Goal: Navigation & Orientation: Find specific page/section

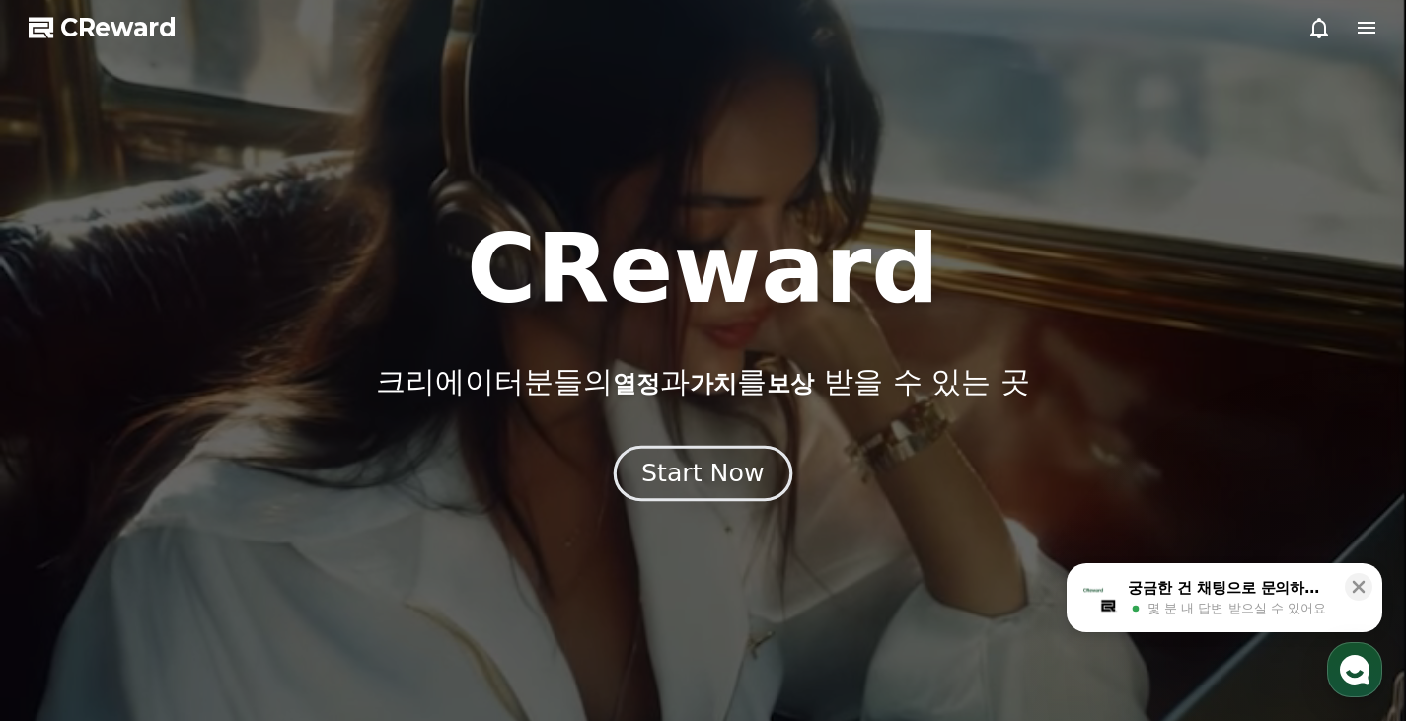
click at [675, 469] on div "Start Now" at bounding box center [702, 474] width 122 height 34
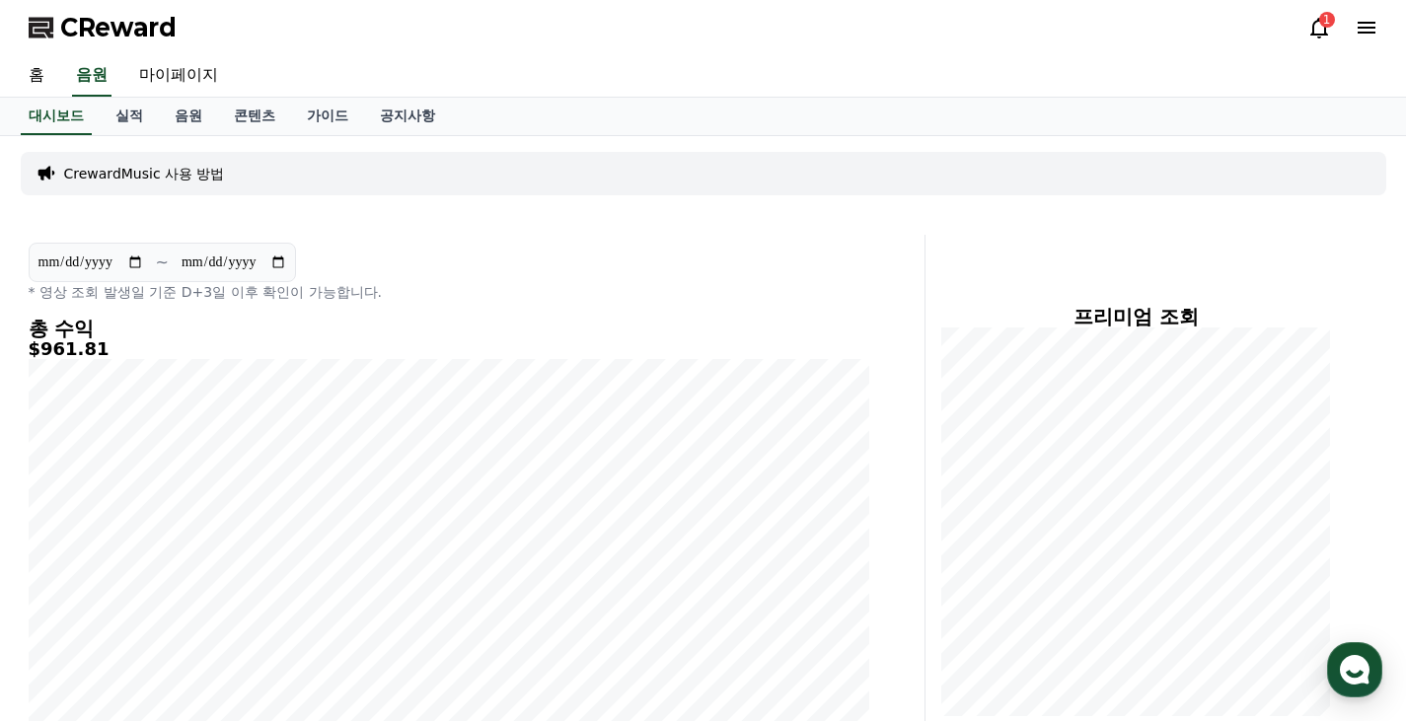
click at [1315, 38] on icon at bounding box center [1319, 28] width 24 height 24
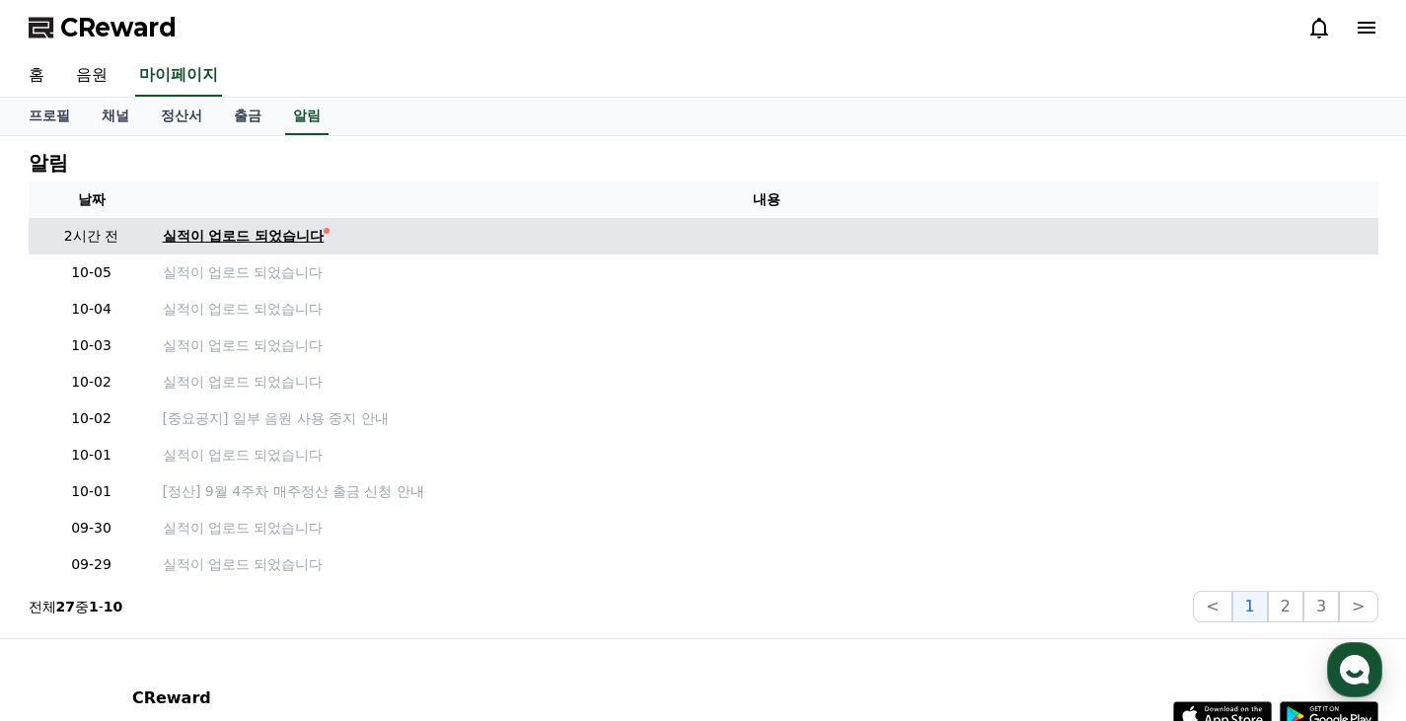
click at [239, 231] on div "실적이 업로드 되었습니다" at bounding box center [244, 236] width 162 height 21
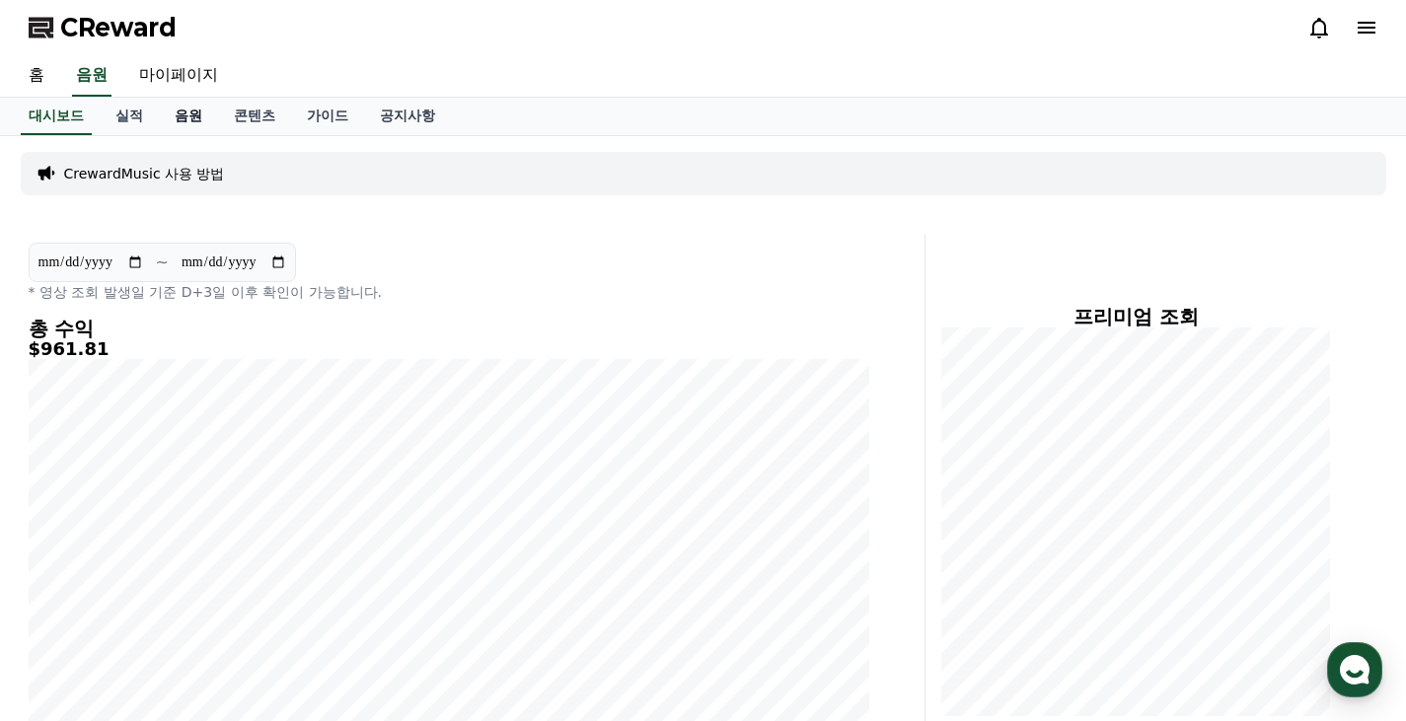
click at [179, 115] on link "음원" at bounding box center [188, 116] width 59 height 37
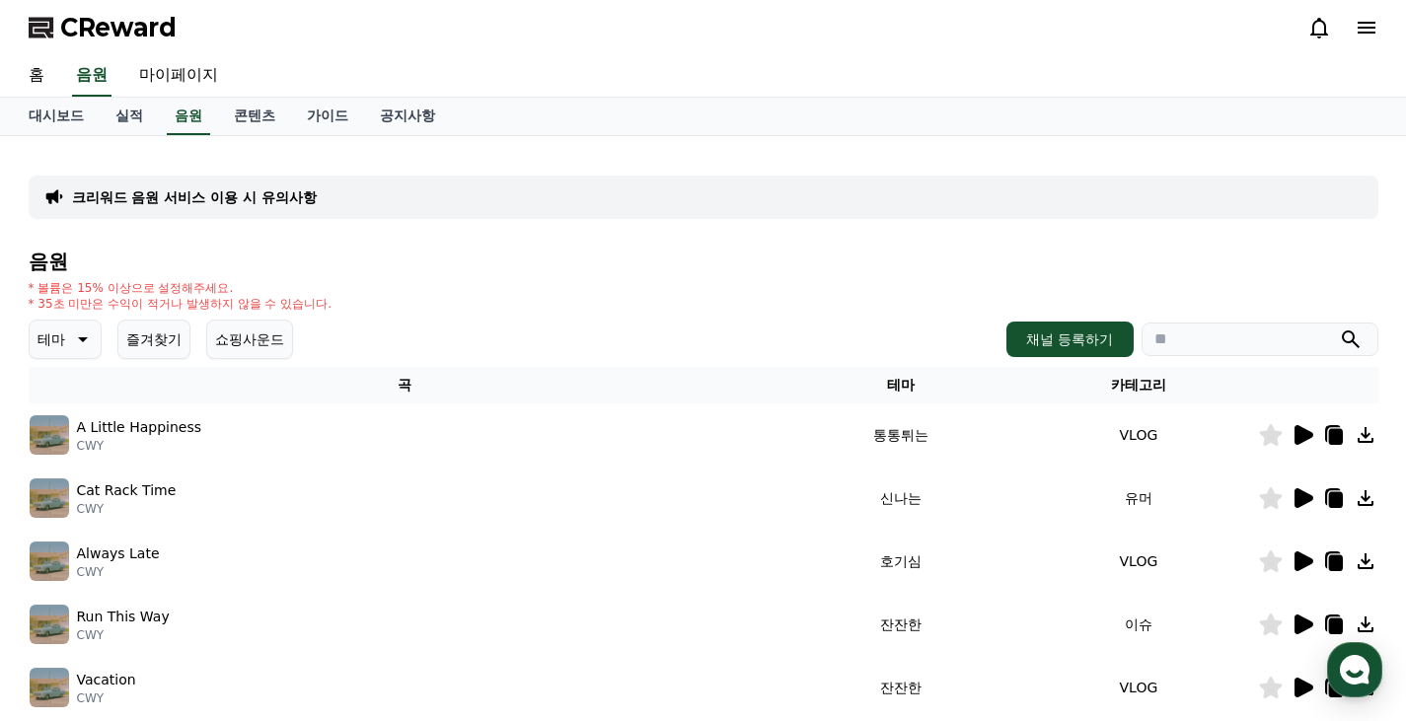
click at [1366, 31] on icon at bounding box center [1366, 28] width 24 height 24
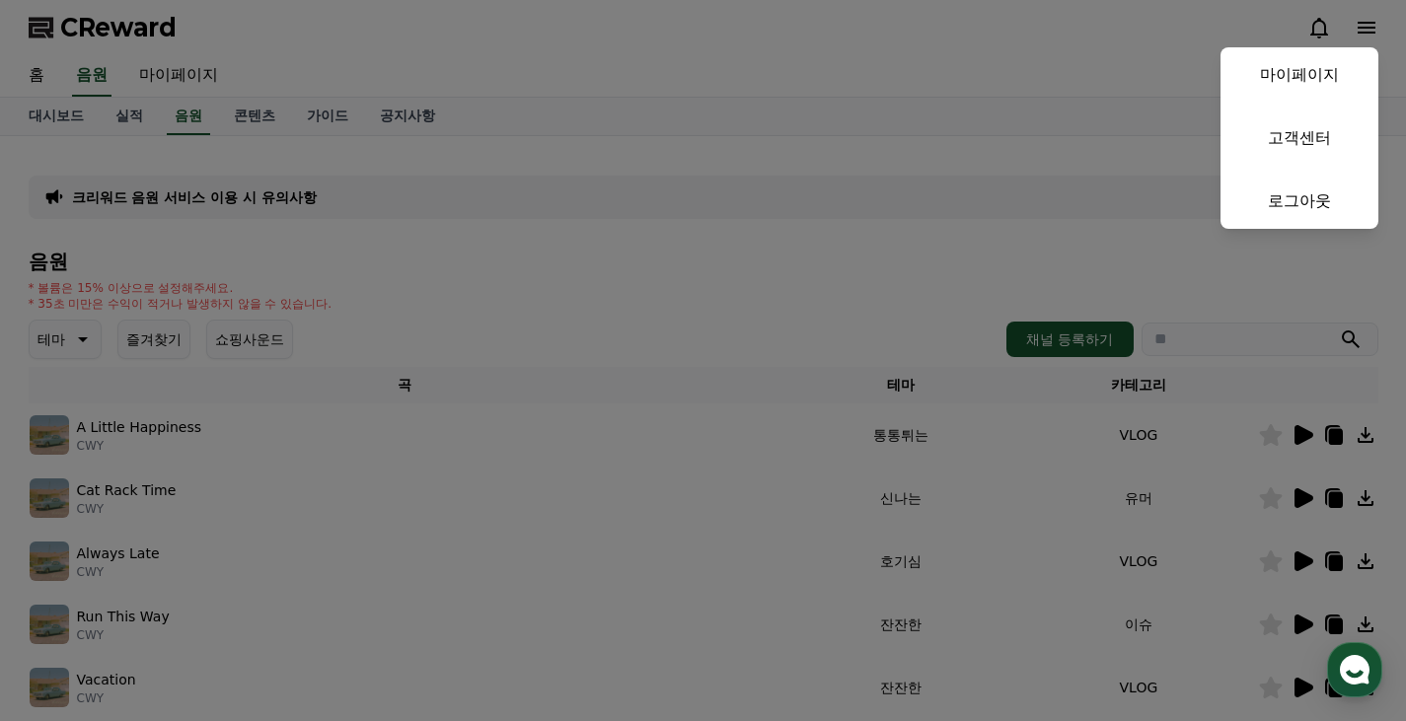
click at [397, 38] on button "close" at bounding box center [703, 360] width 1406 height 721
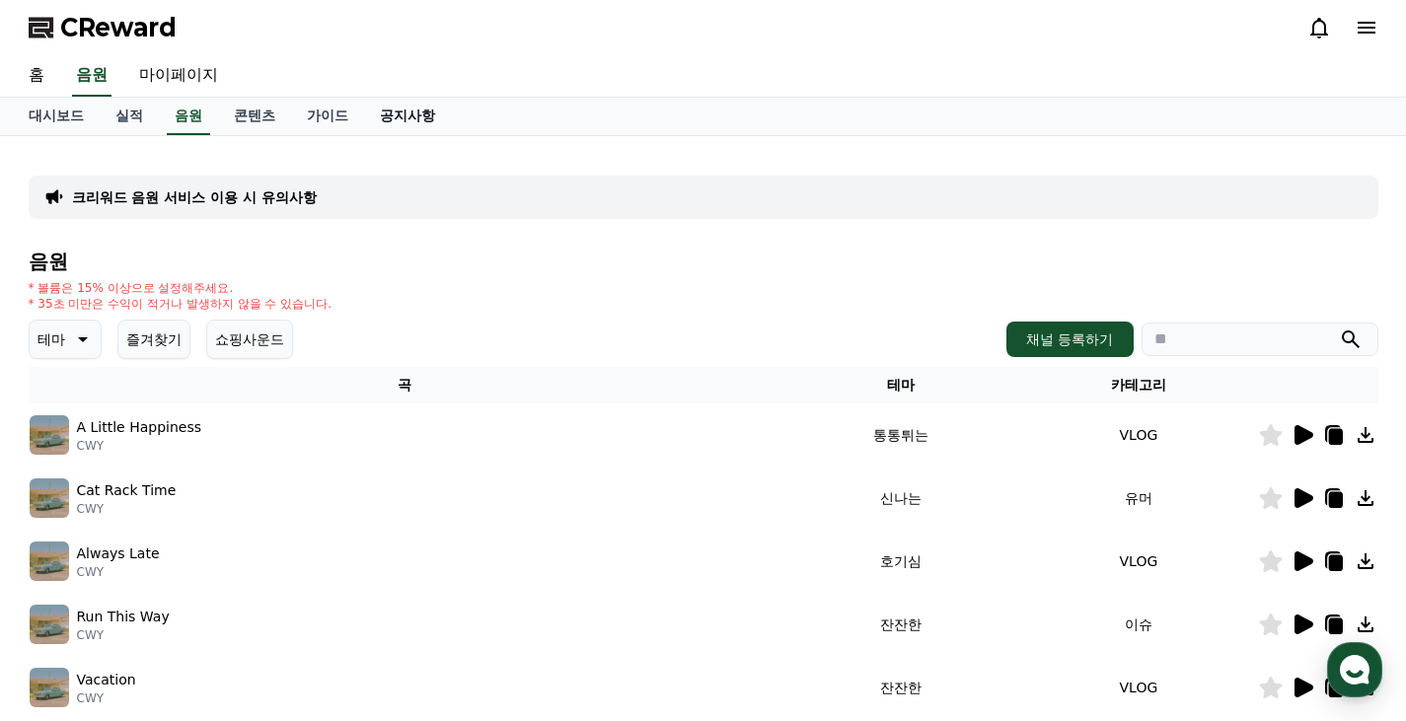
click at [413, 115] on link "공지사항" at bounding box center [407, 116] width 87 height 37
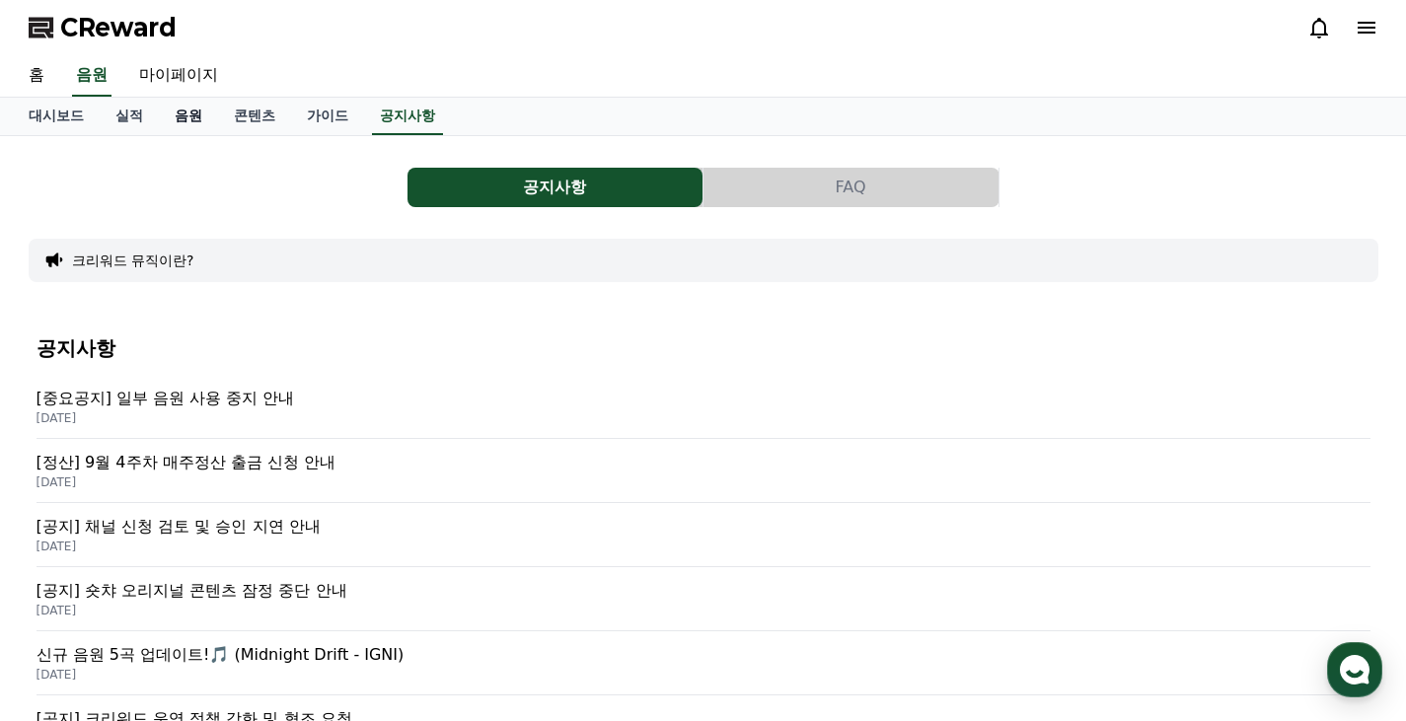
click at [192, 116] on link "음원" at bounding box center [188, 116] width 59 height 37
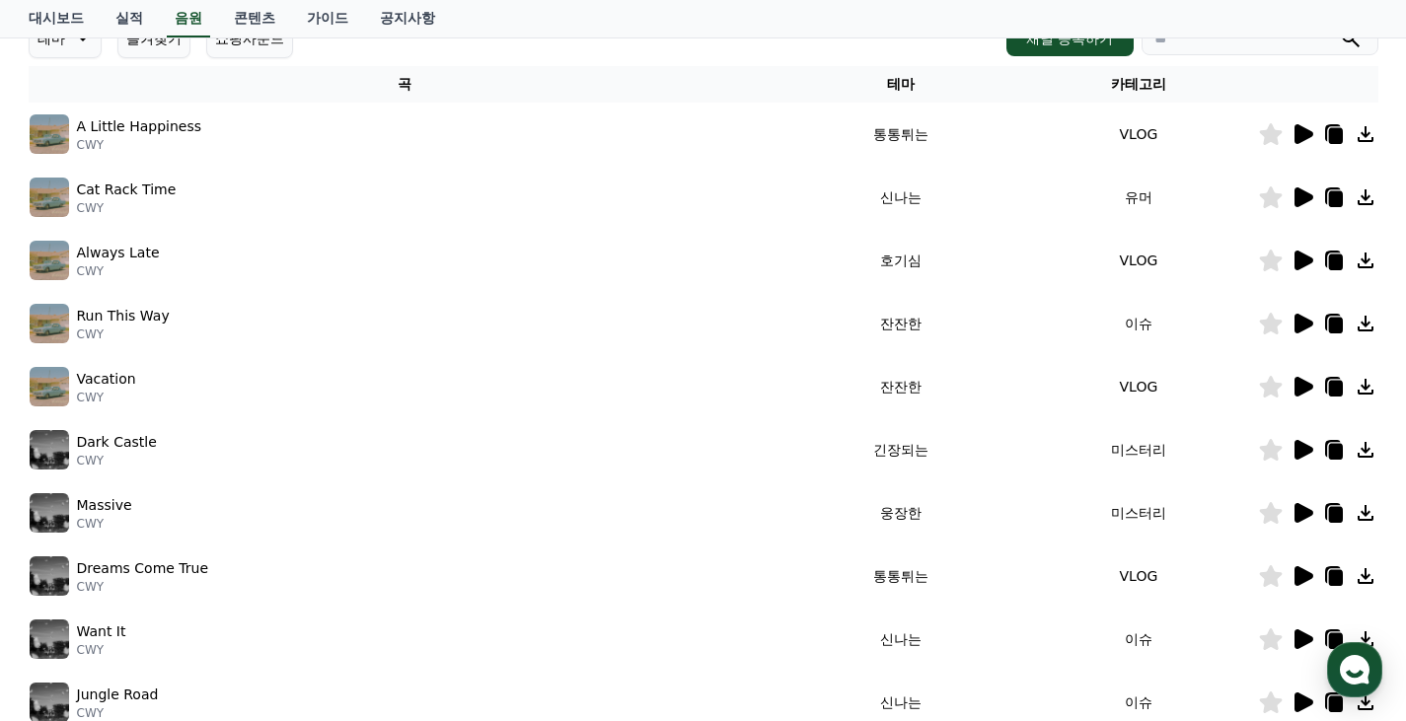
scroll to position [493, 0]
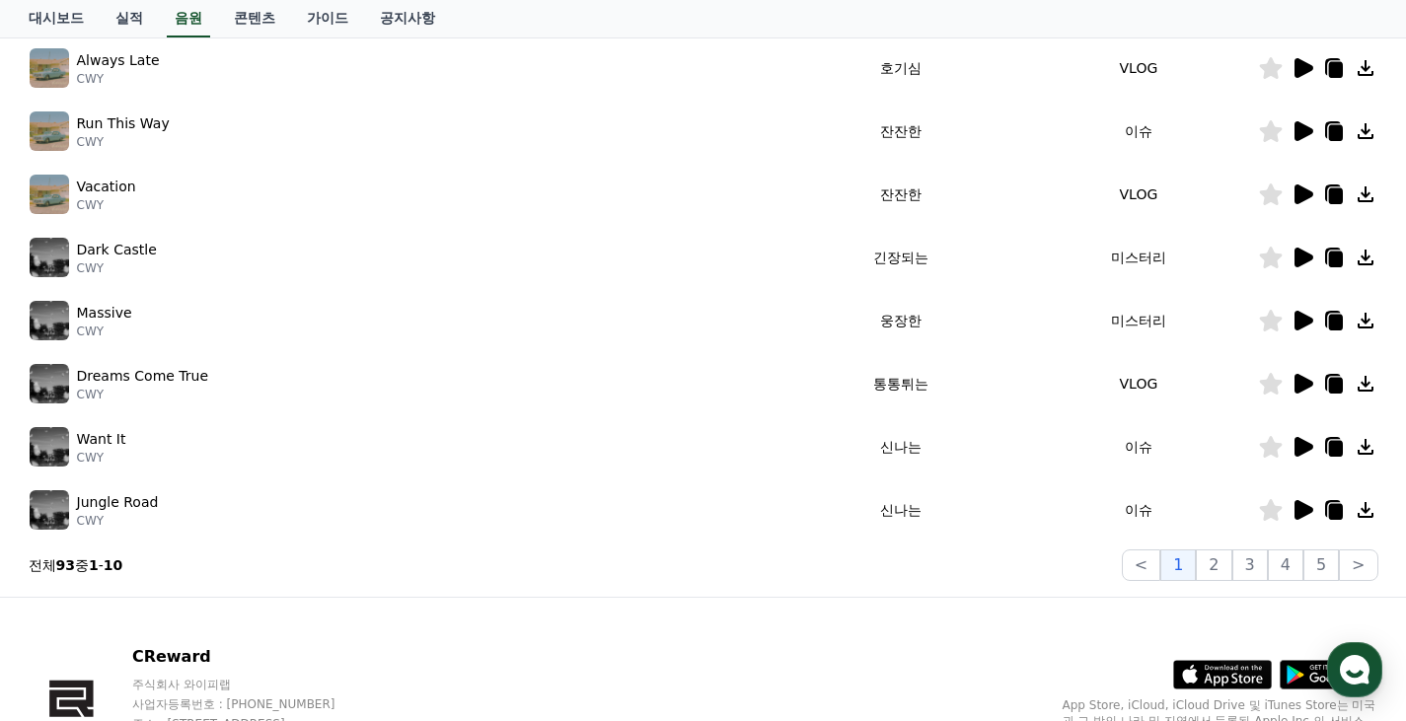
click at [1302, 449] on icon at bounding box center [1303, 447] width 19 height 20
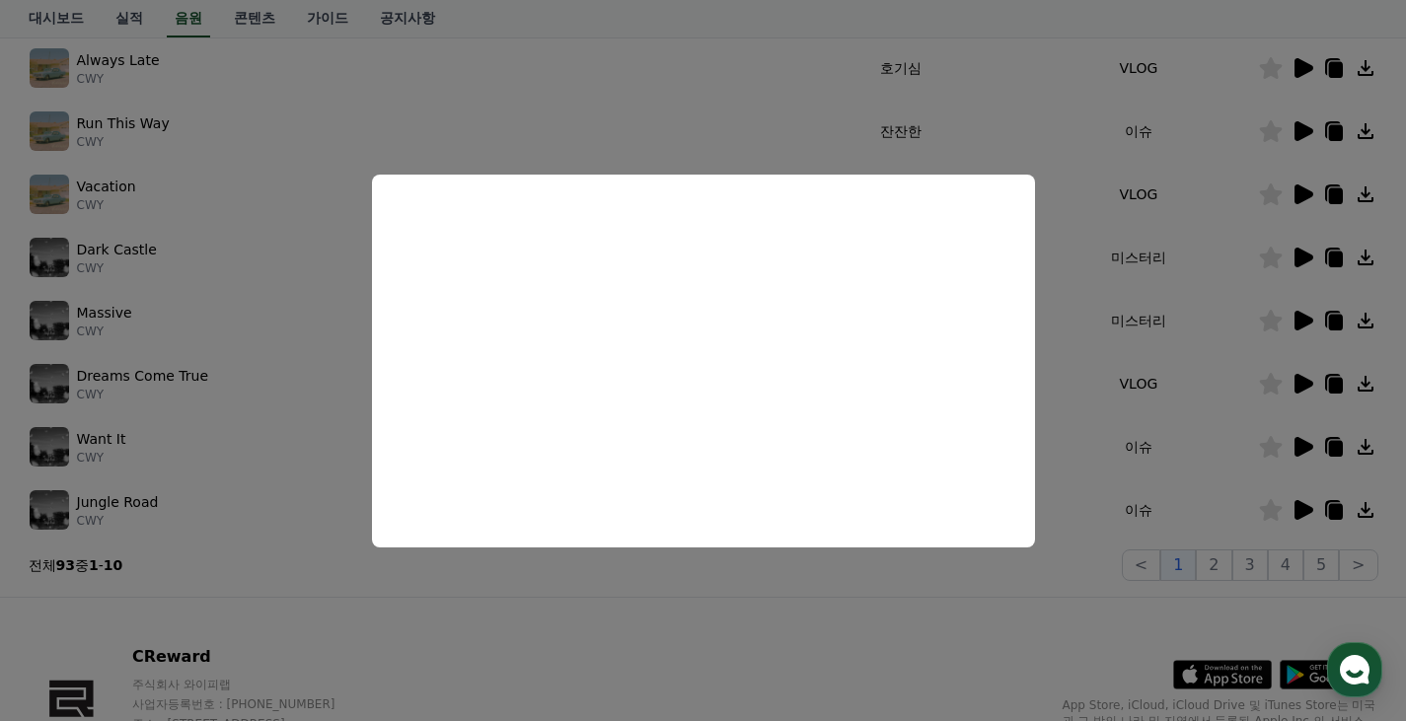
click at [308, 580] on button "close modal" at bounding box center [703, 360] width 1406 height 721
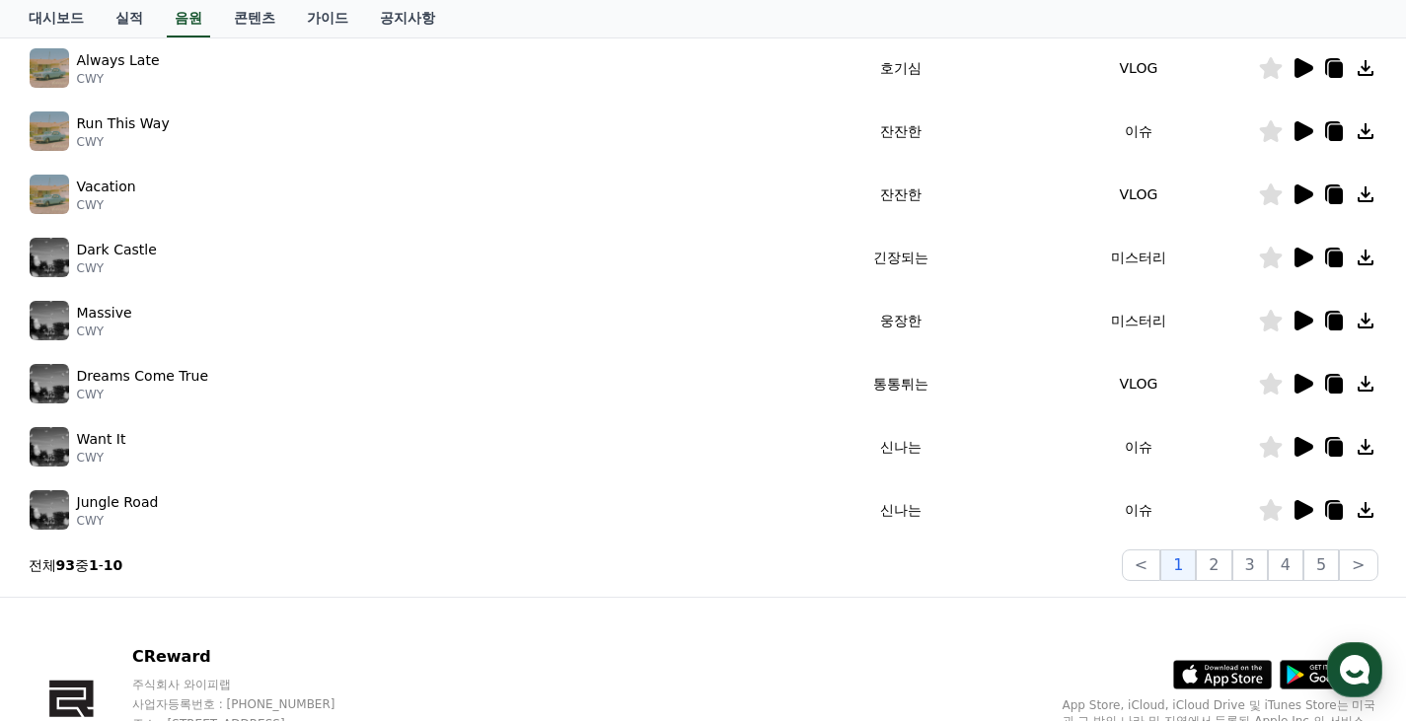
scroll to position [0, 0]
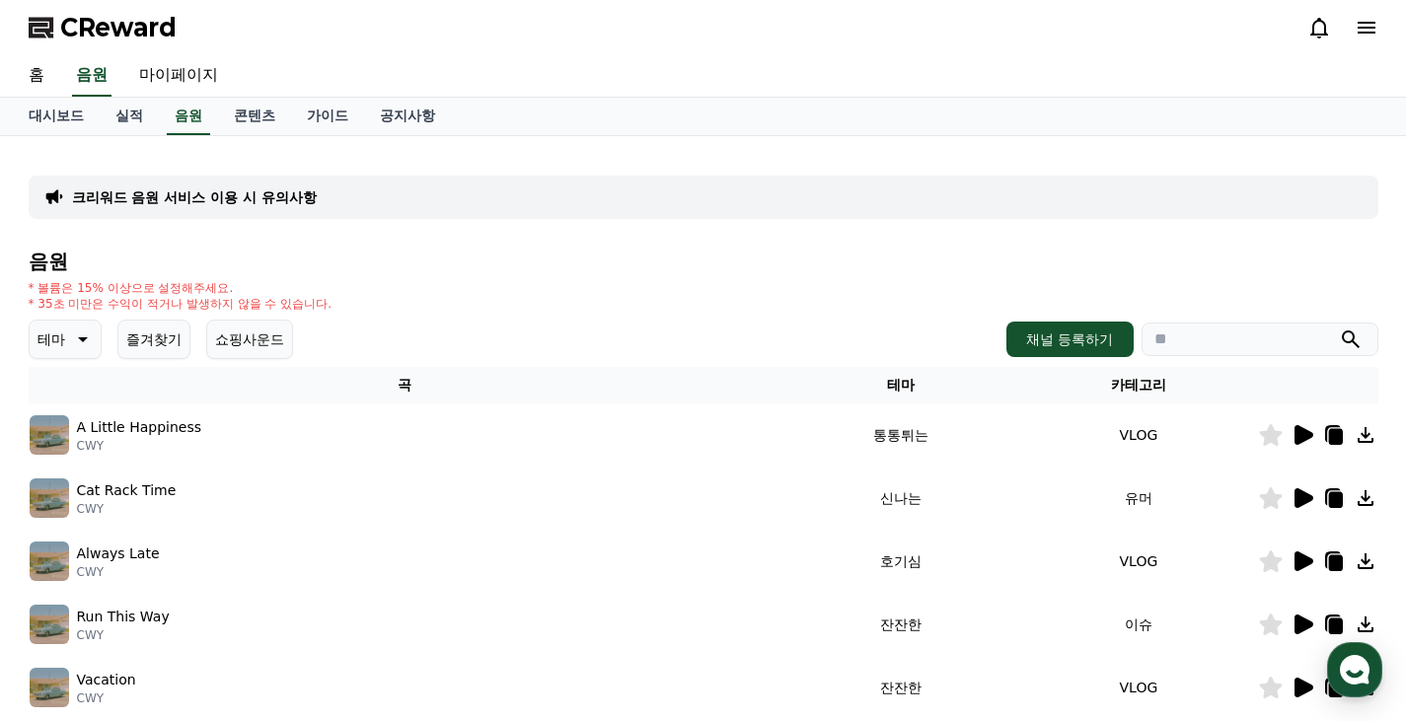
click at [248, 338] on button "쇼핑사운드" at bounding box center [249, 339] width 87 height 39
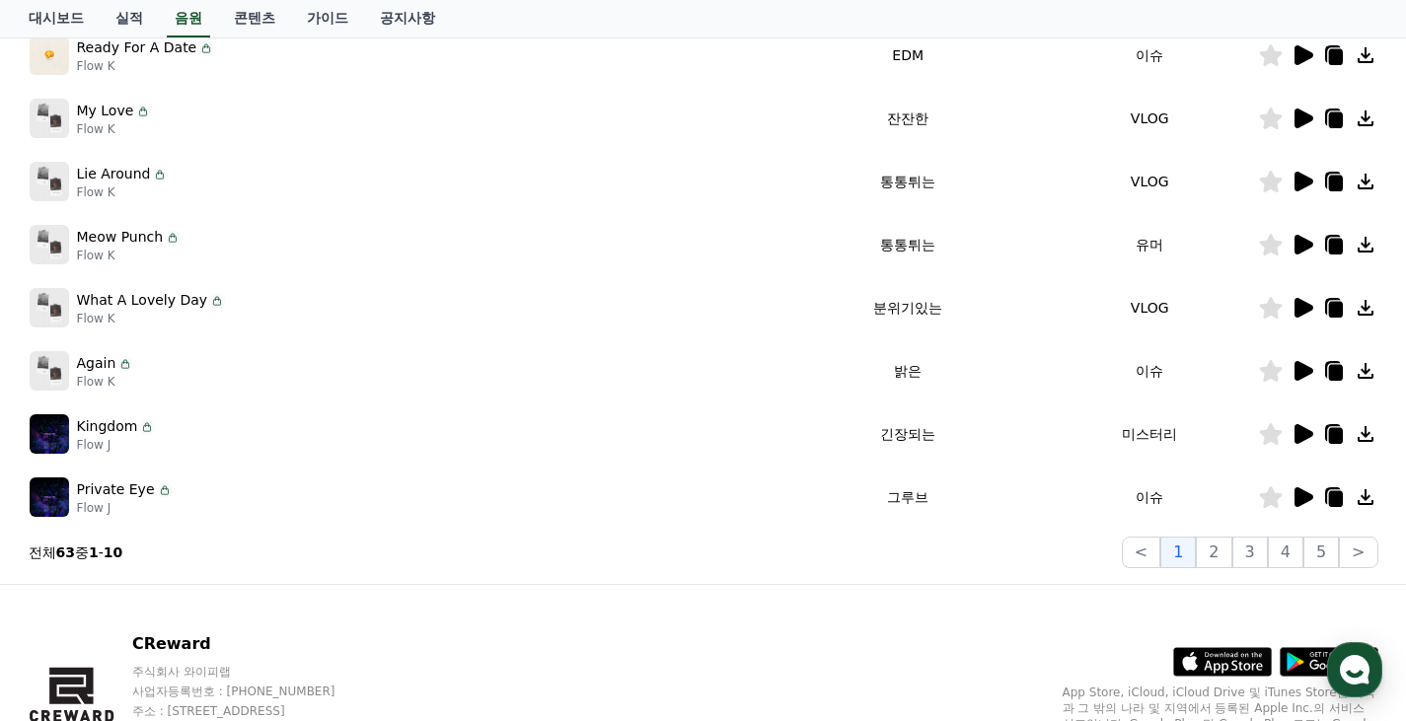
scroll to position [319, 0]
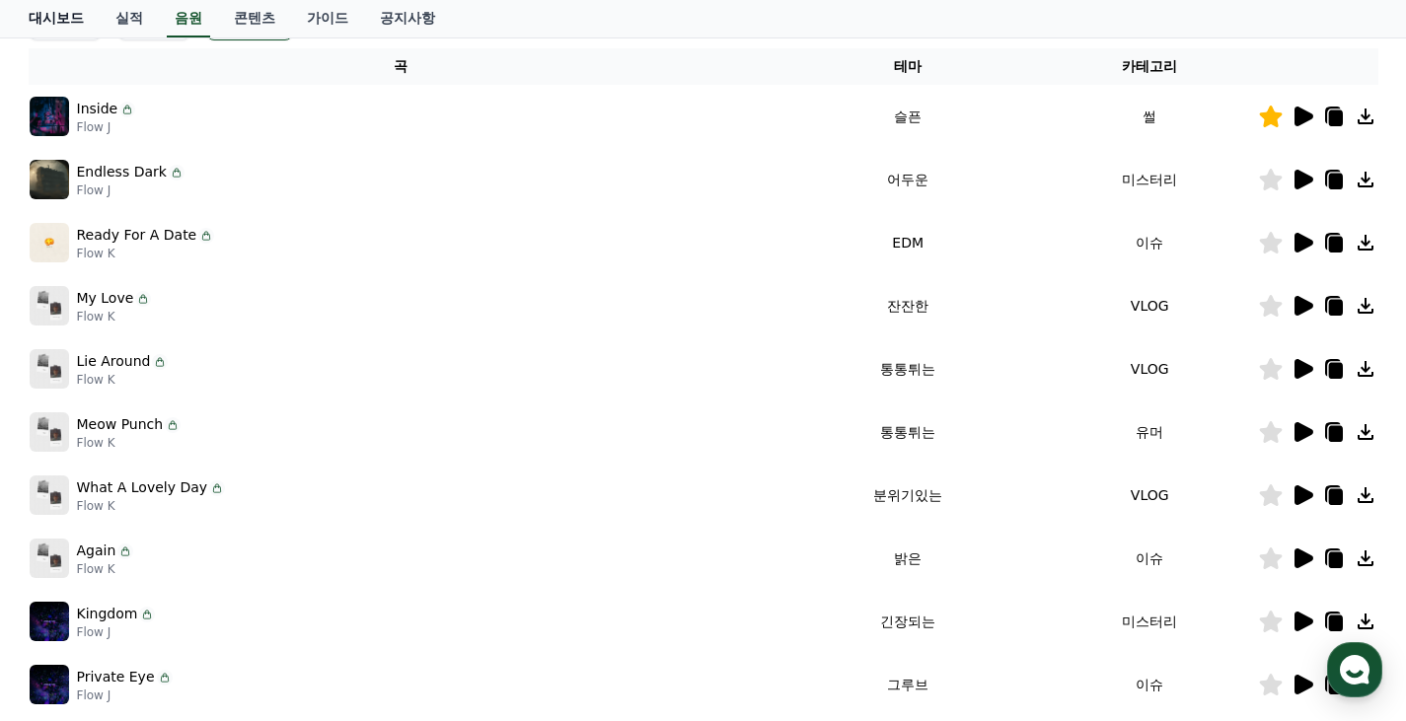
click at [43, 26] on link "대시보드" at bounding box center [56, 18] width 87 height 37
